Goal: Information Seeking & Learning: Learn about a topic

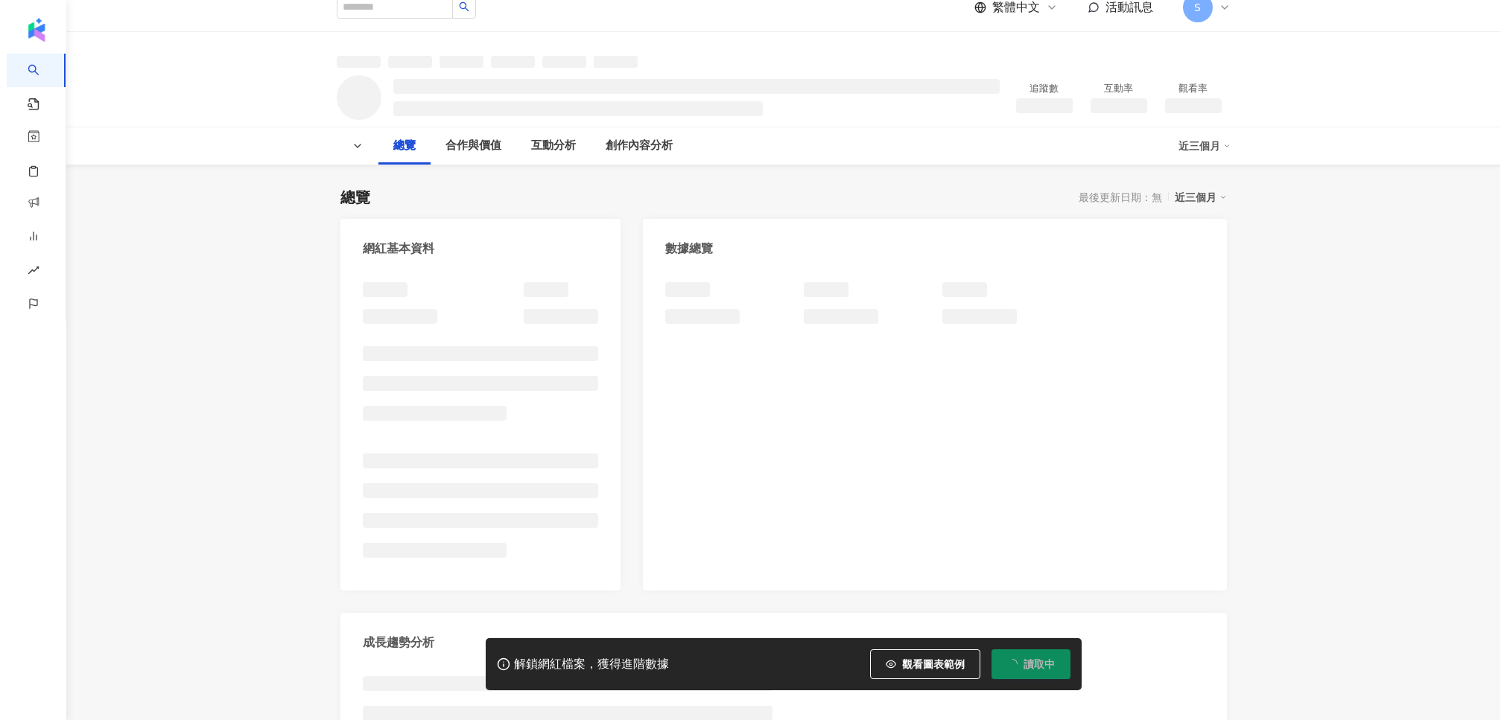
scroll to position [58, 0]
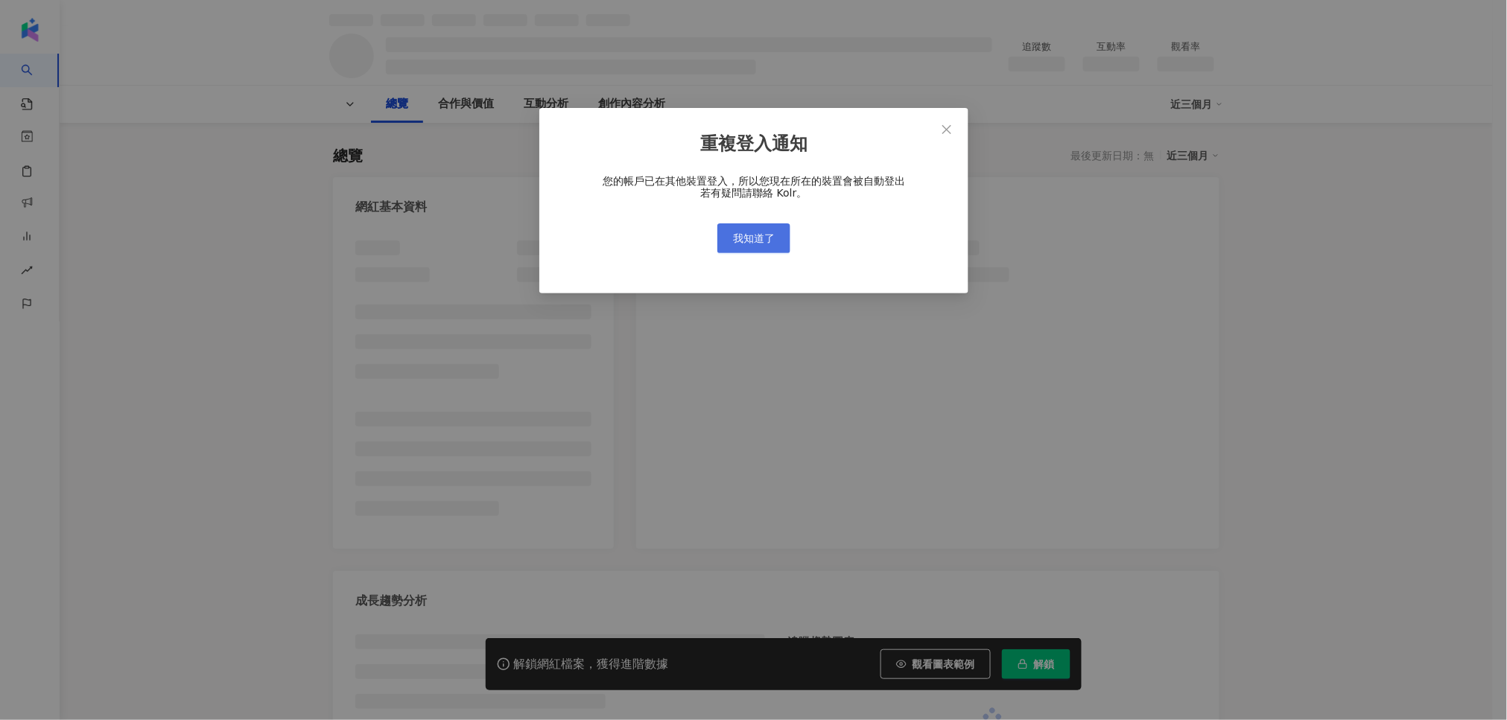
click at [786, 235] on button "我知道了" at bounding box center [753, 238] width 73 height 30
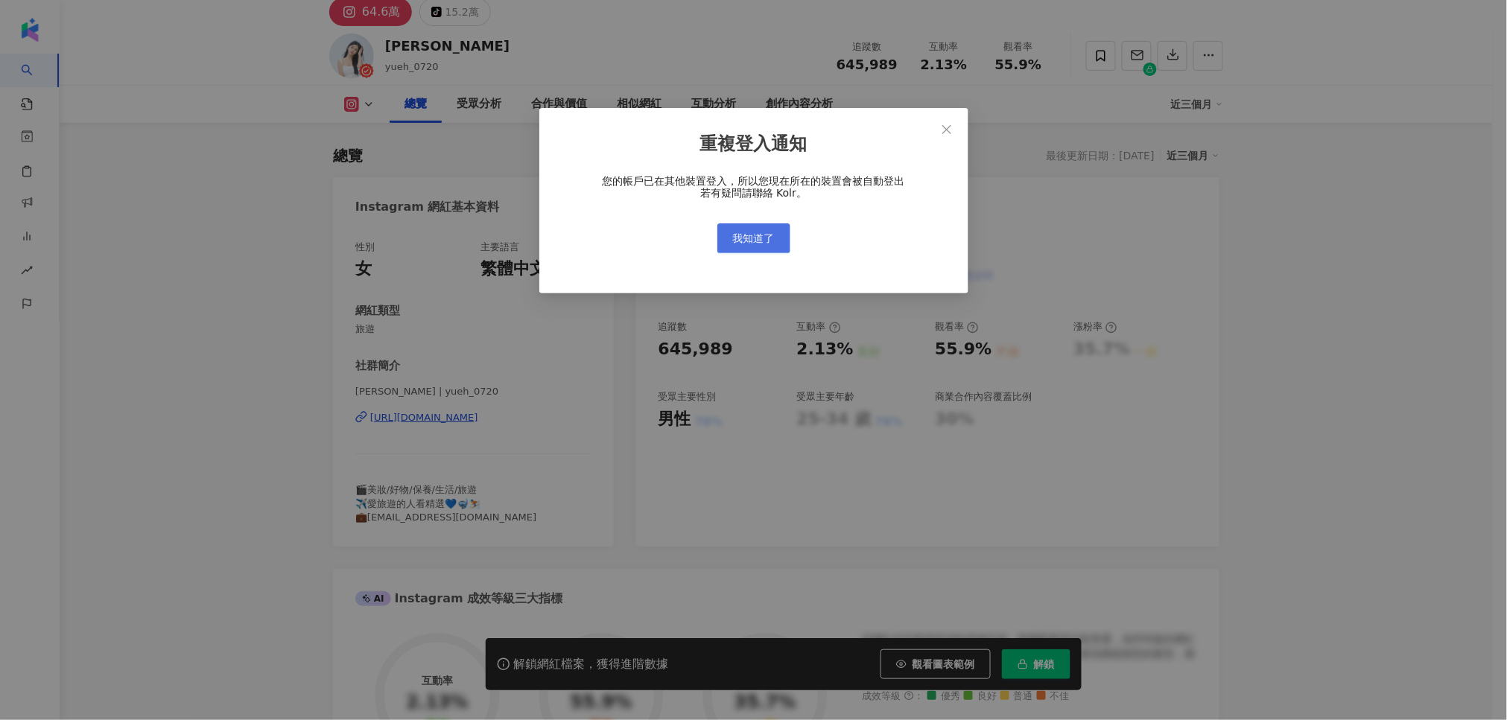
click at [776, 235] on button "我知道了" at bounding box center [753, 238] width 73 height 30
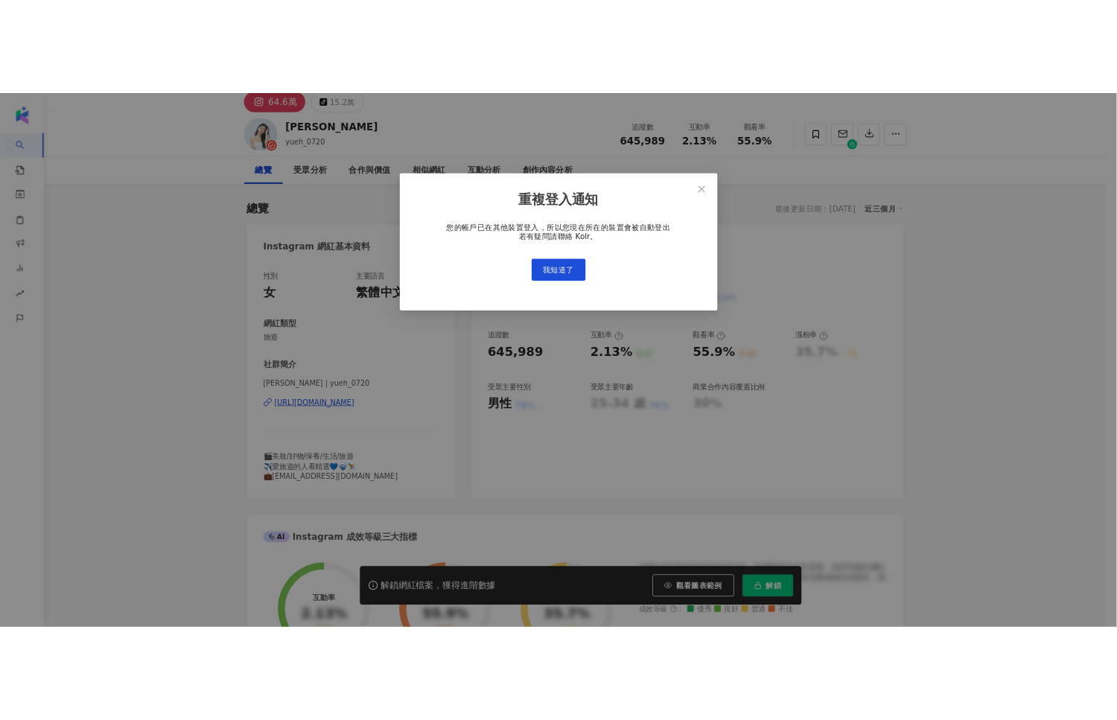
scroll to position [92, 0]
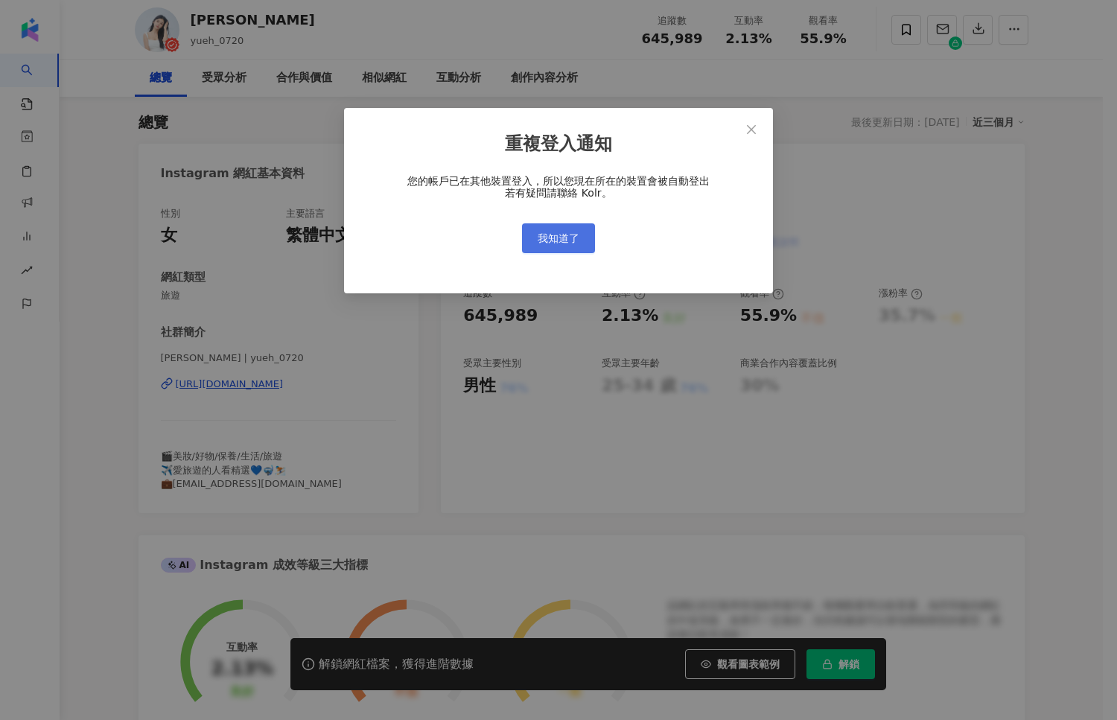
click at [573, 238] on span "我知道了" at bounding box center [559, 238] width 42 height 12
click at [573, 235] on div "重複登入通知 您的帳戶已在其他裝置登入，所以您現在所在的裝置會被自動登出 若有疑問請聯絡 Kolr。 我知道了" at bounding box center [558, 360] width 1117 height 720
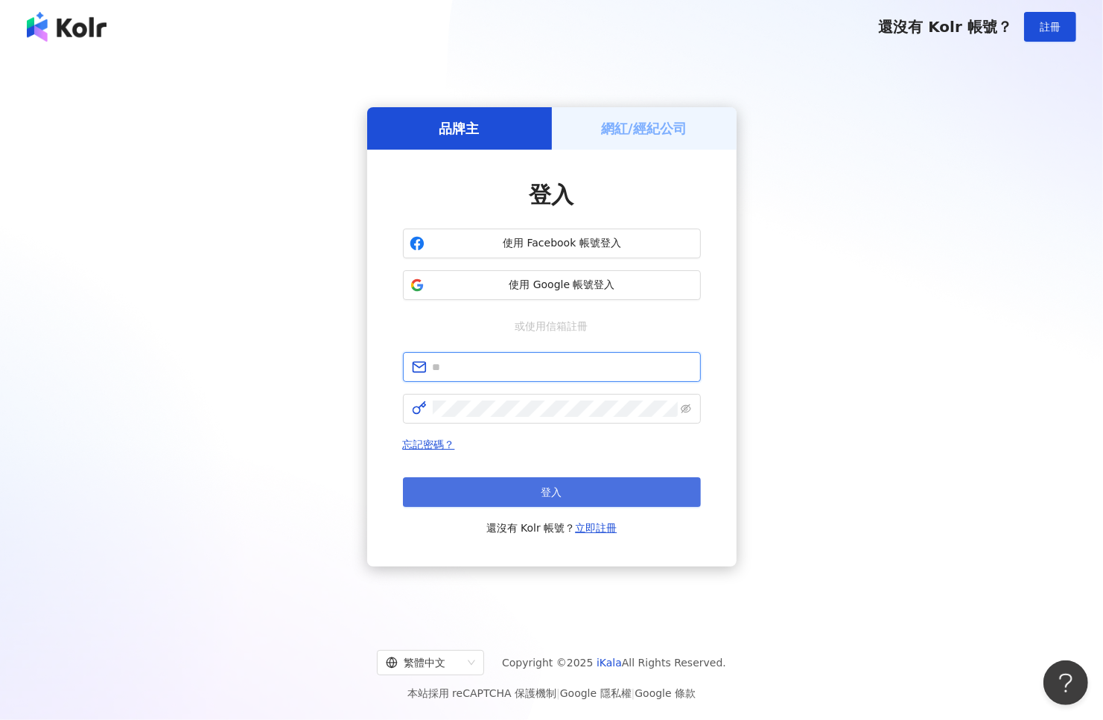
type input "**********"
click at [657, 496] on button "登入" at bounding box center [552, 492] width 298 height 30
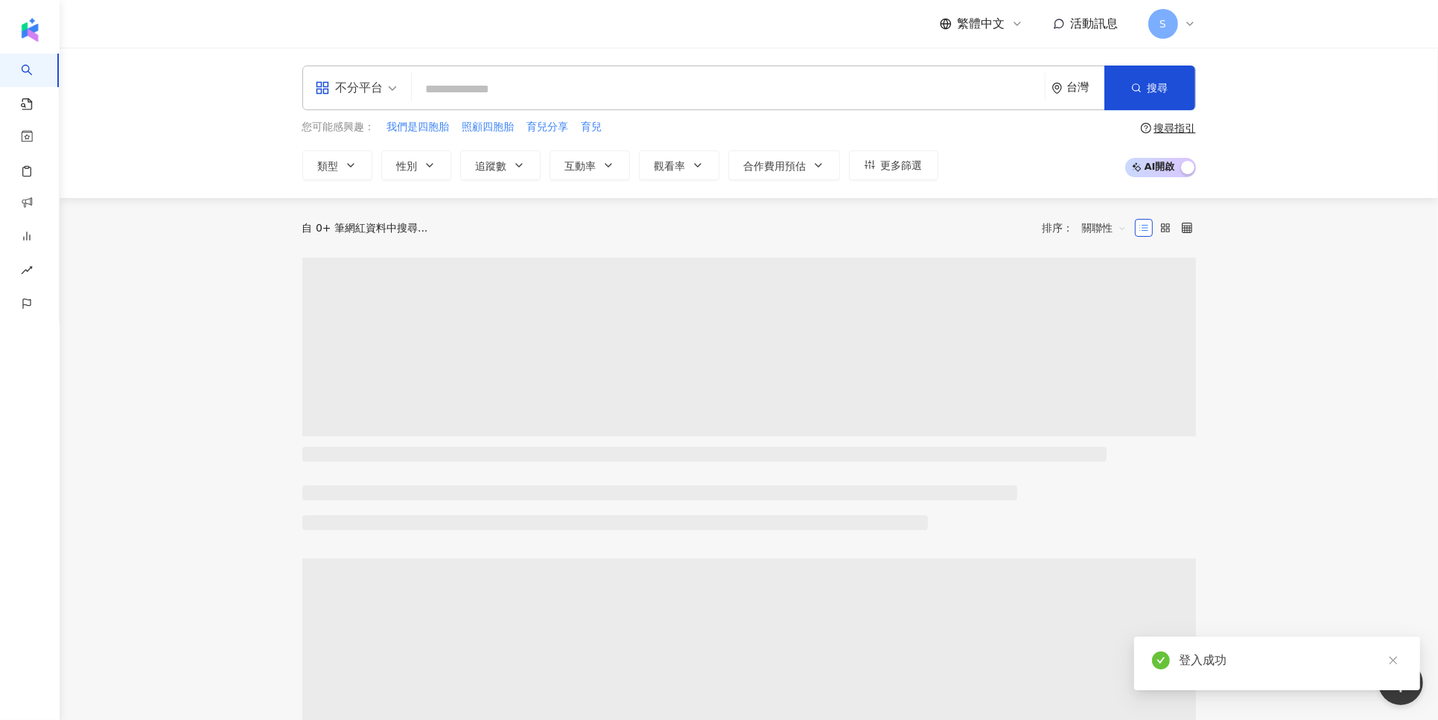
click at [559, 115] on div "不分平台 台灣 搜尋 您可能感興趣： 我們是四胞胎 照顧四胞胎 育兒分享 育兒 類型 性別 追蹤數 互動率 觀看率 合作費用預估 更多篩選 搜尋指引 AI 開…" at bounding box center [749, 123] width 953 height 115
click at [559, 98] on input "search" at bounding box center [728, 89] width 621 height 28
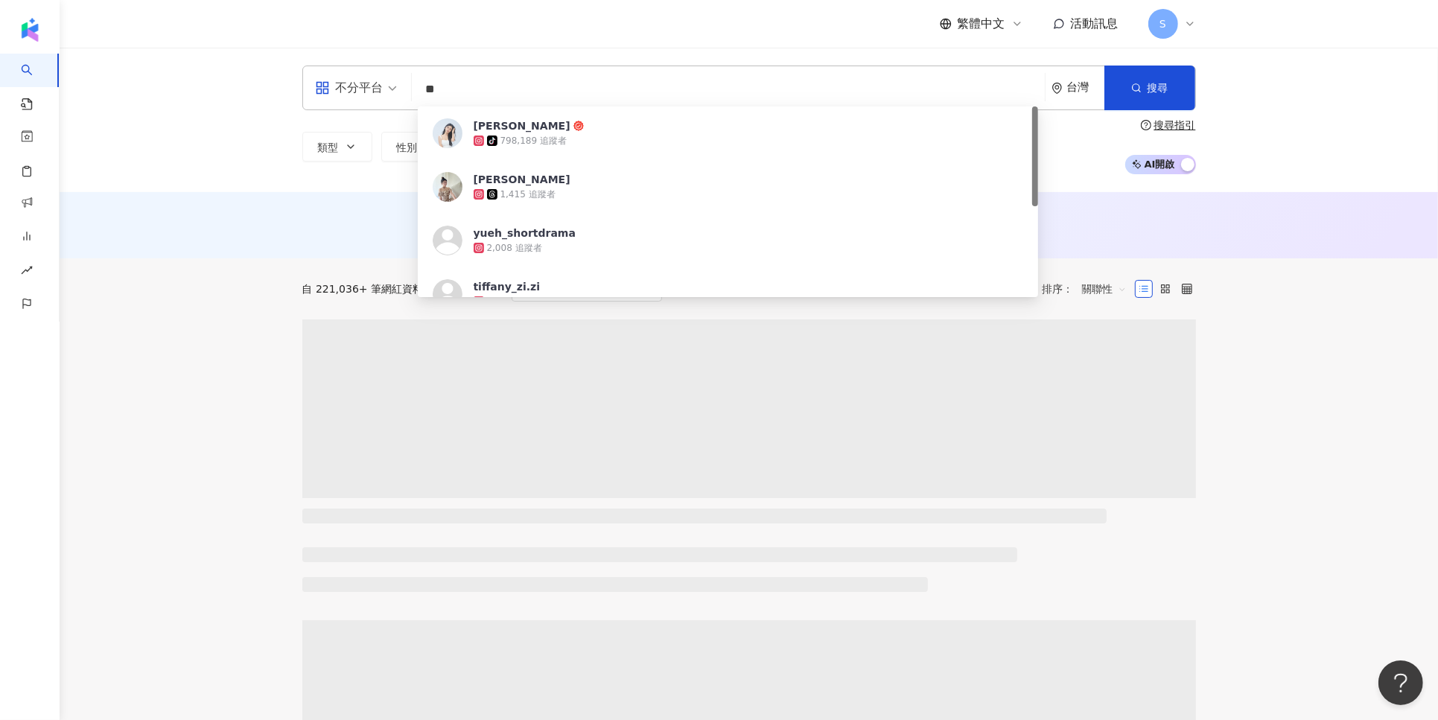
type input "**"
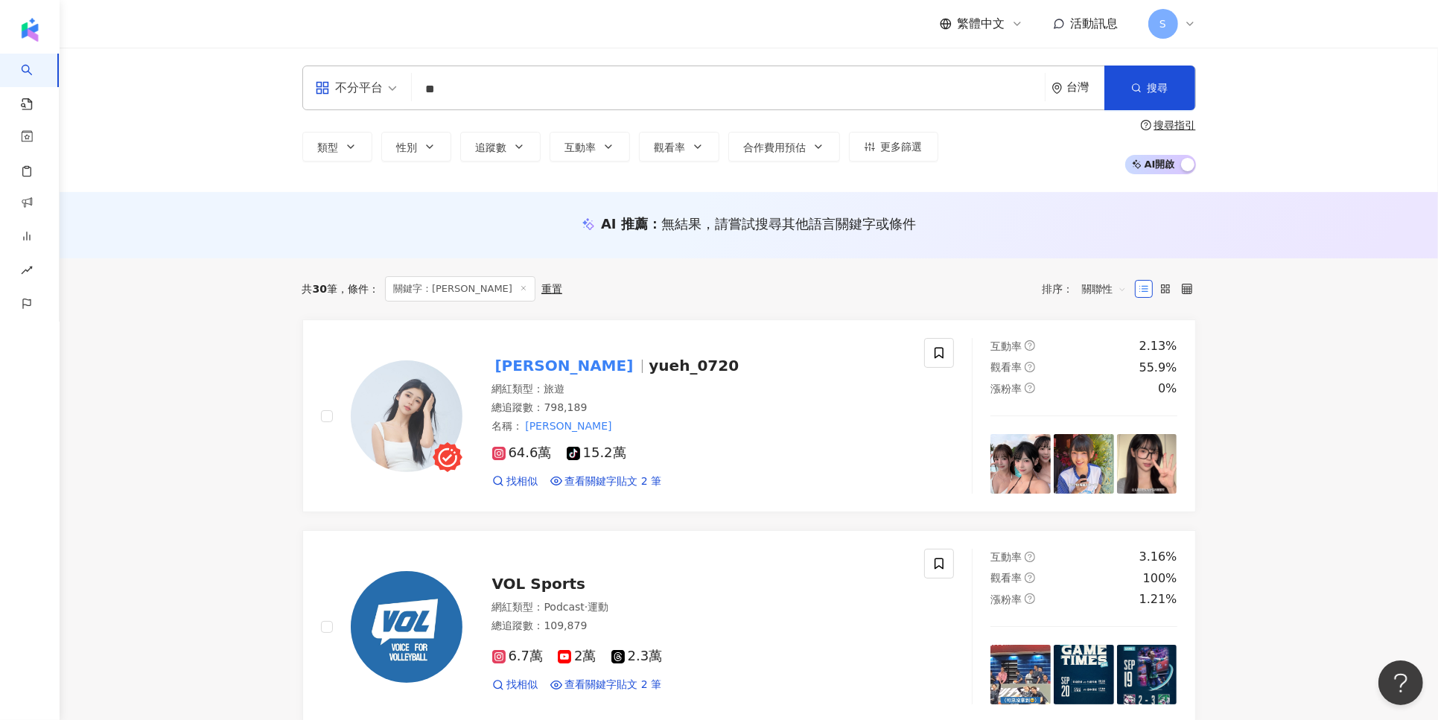
click at [649, 369] on span "yueh_0720" at bounding box center [694, 366] width 90 height 18
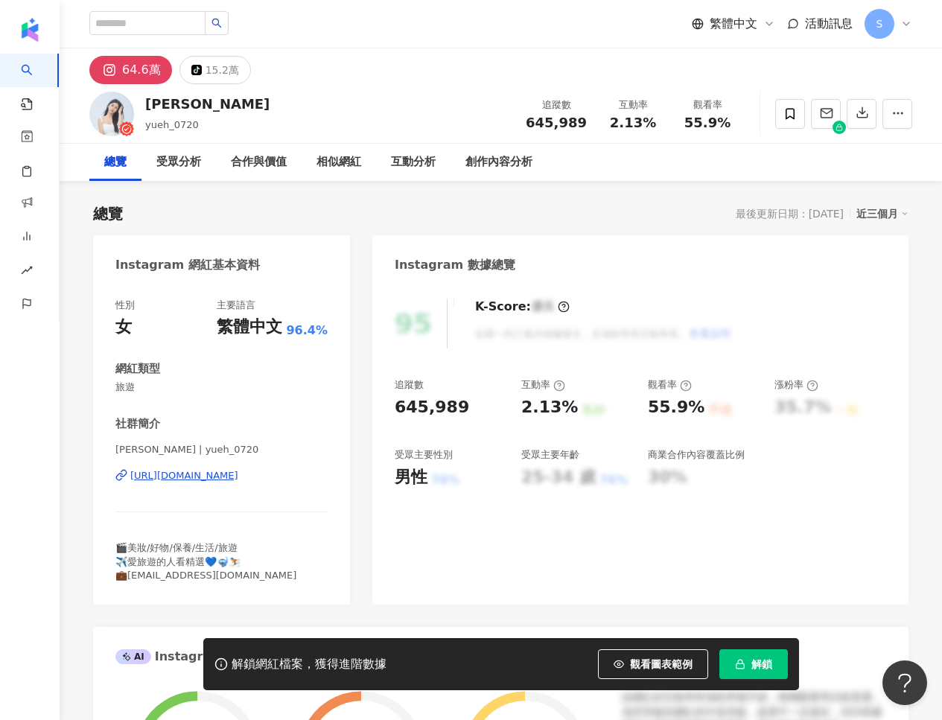
click at [760, 660] on span "解鎖" at bounding box center [761, 664] width 21 height 12
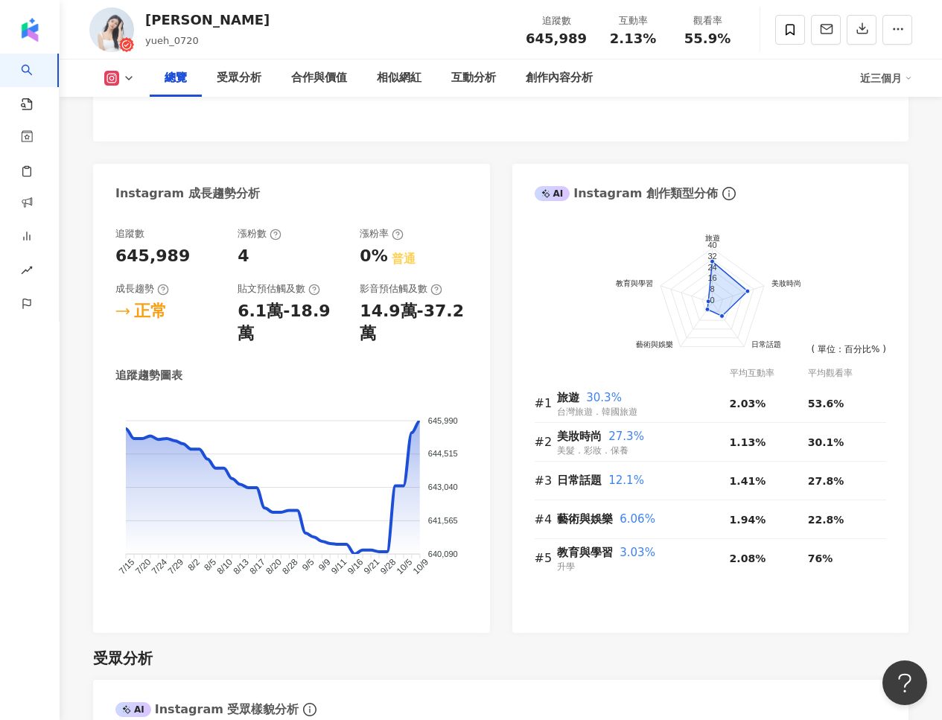
click at [898, 657] on div "受眾分析" at bounding box center [501, 658] width 816 height 21
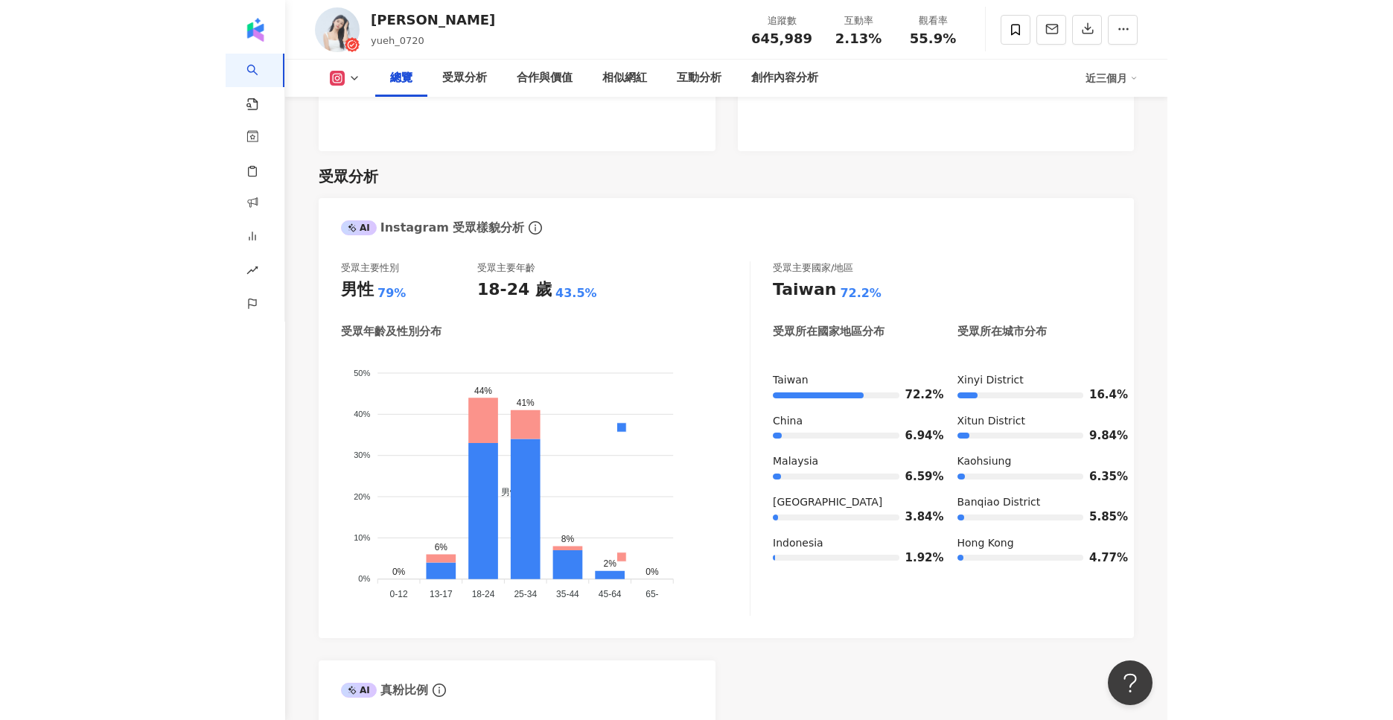
scroll to position [1170, 0]
